Goal: Information Seeking & Learning: Find specific fact

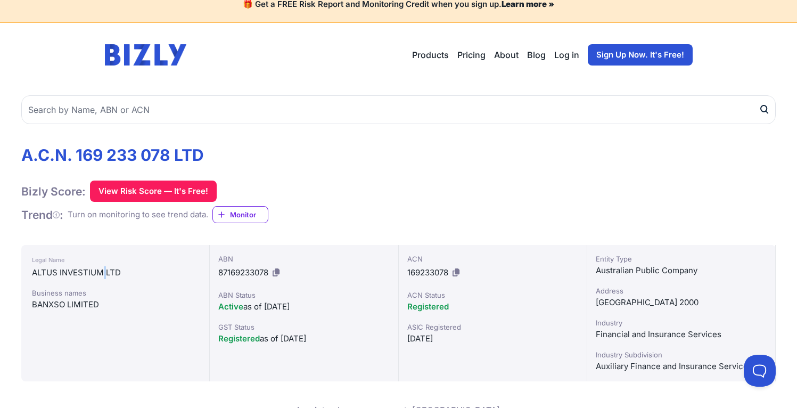
click at [103, 271] on div "ALTUS INVESTIUM LTD" at bounding box center [115, 272] width 167 height 13
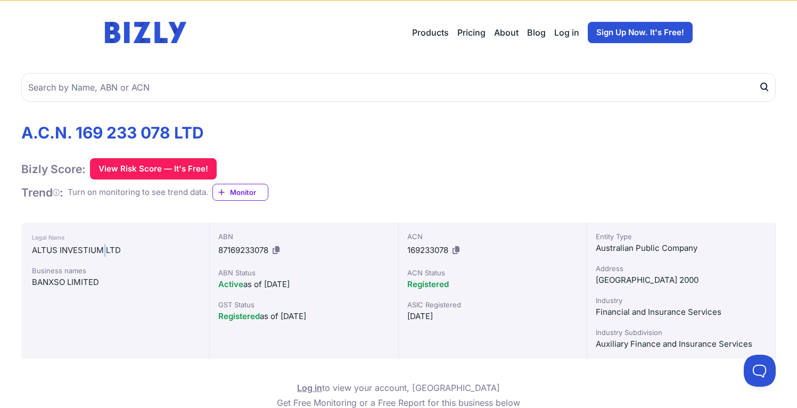
scroll to position [36, 0]
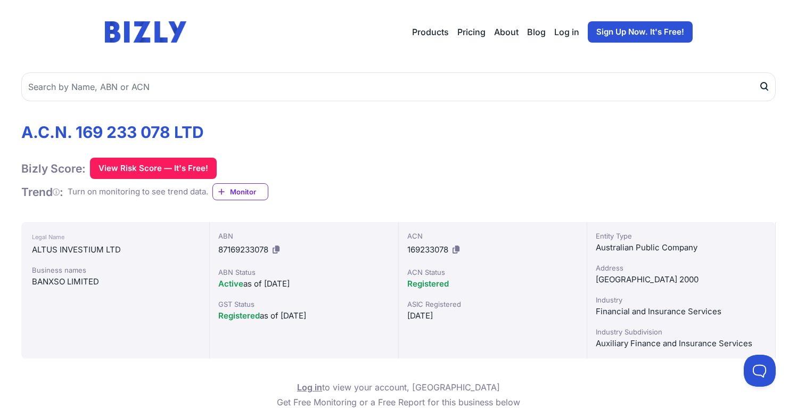
click at [129, 257] on div "Legal Name ALTUS INVESTIUM LTD Business names BANXSO LIMITED" at bounding box center [115, 290] width 188 height 136
drag, startPoint x: 130, startPoint y: 250, endPoint x: 18, endPoint y: 246, distance: 112.4
copy div "ALTUS INVESTIUM LTD"
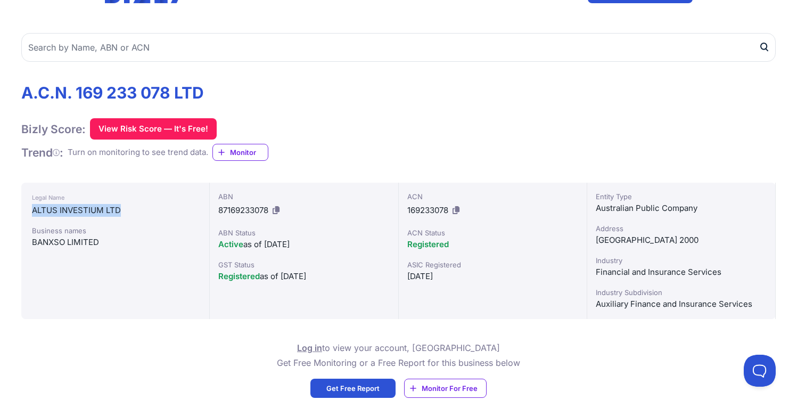
scroll to position [73, 0]
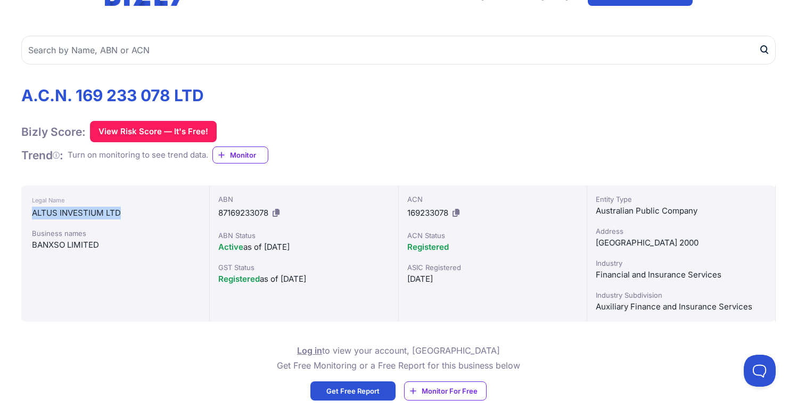
click at [280, 215] on icon at bounding box center [276, 213] width 7 height 8
copy div "ALTUS INVESTIUM LTD"
click at [240, 208] on span "87169233078" at bounding box center [243, 213] width 50 height 10
copy span "87169233078"
